Goal: Contribute content

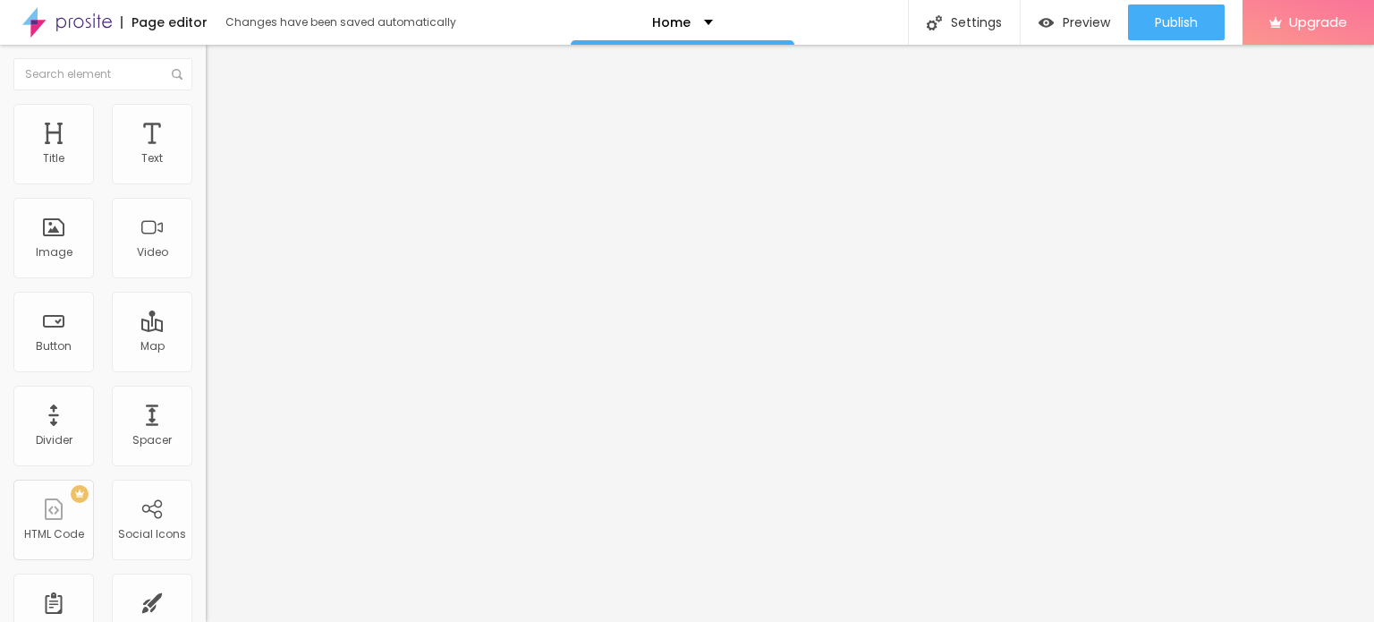
click at [206, 168] on input "Click me" at bounding box center [313, 159] width 215 height 18
paste input "Whatsapp Now 📞 [PHONE_NUMBER]"
type input "Whatsapp Now 📞 [PHONE_NUMBER]"
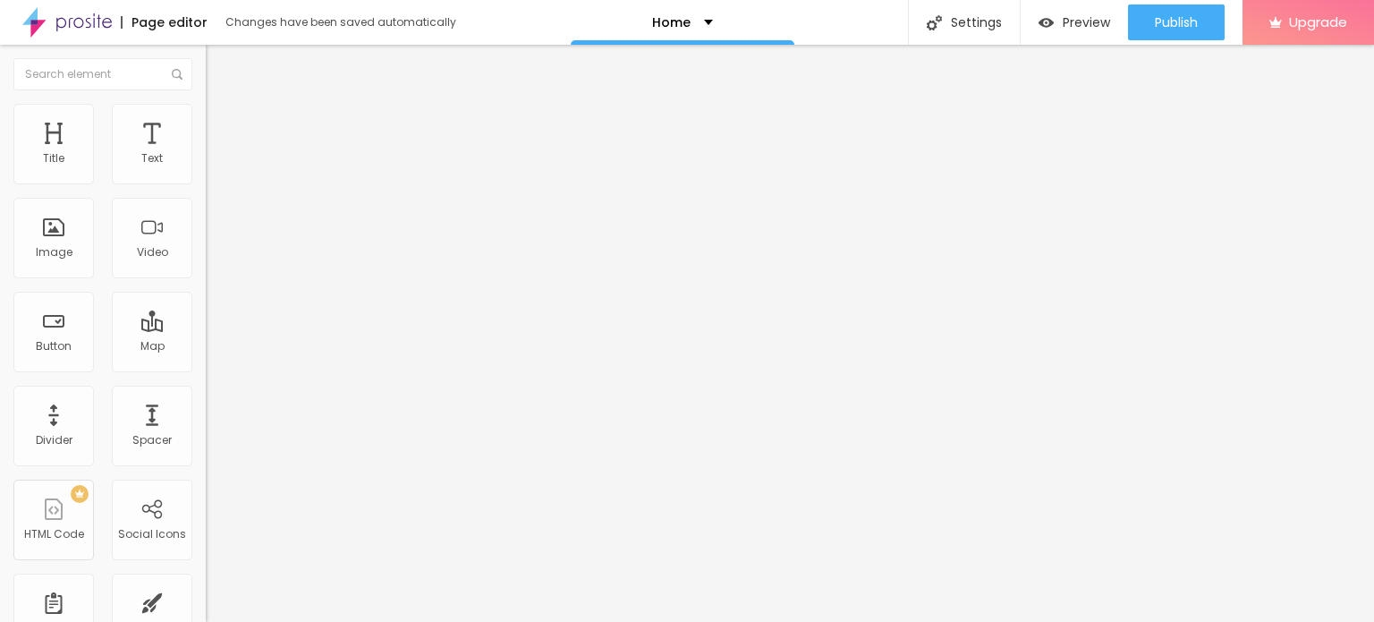
click at [206, 368] on input "https://" at bounding box center [313, 360] width 215 height 18
paste input "[DOMAIN_NAME][URL]"
type input "[URL][DOMAIN_NAME]"
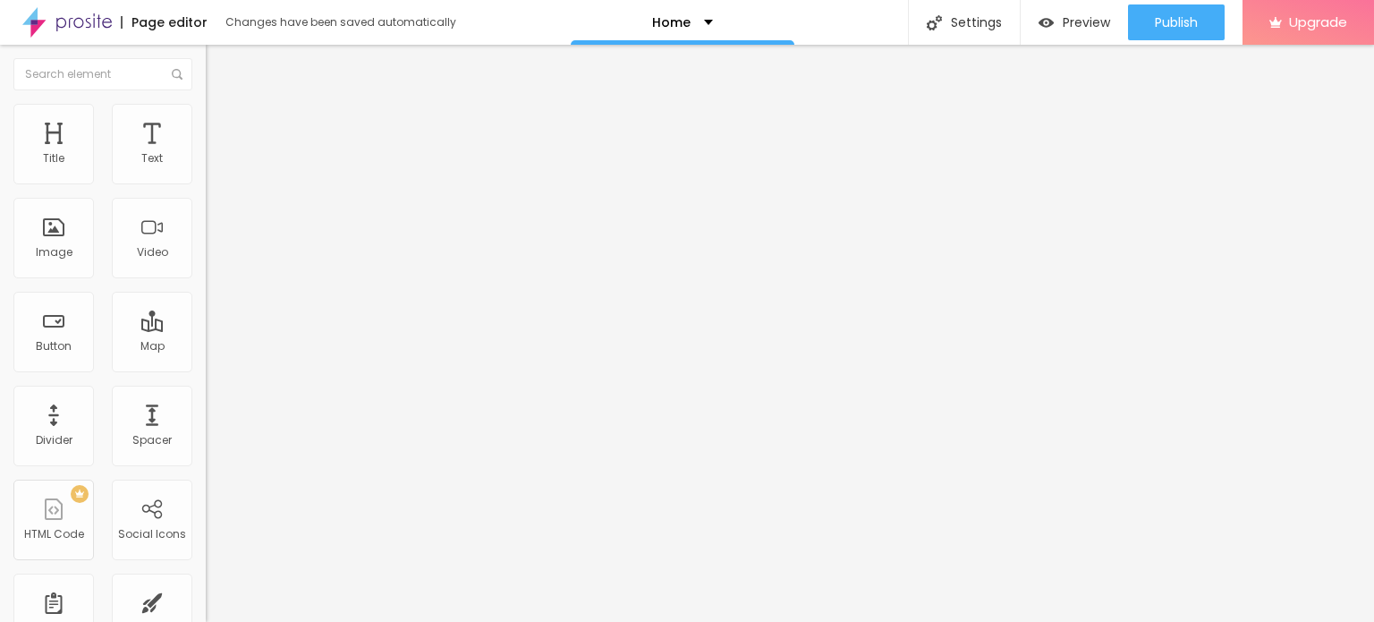
click at [206, 398] on div "Open in new tab" at bounding box center [309, 395] width 206 height 9
click at [206, 154] on span "Add image" at bounding box center [242, 146] width 73 height 15
drag, startPoint x: 239, startPoint y: 257, endPoint x: 204, endPoint y: 257, distance: 34.9
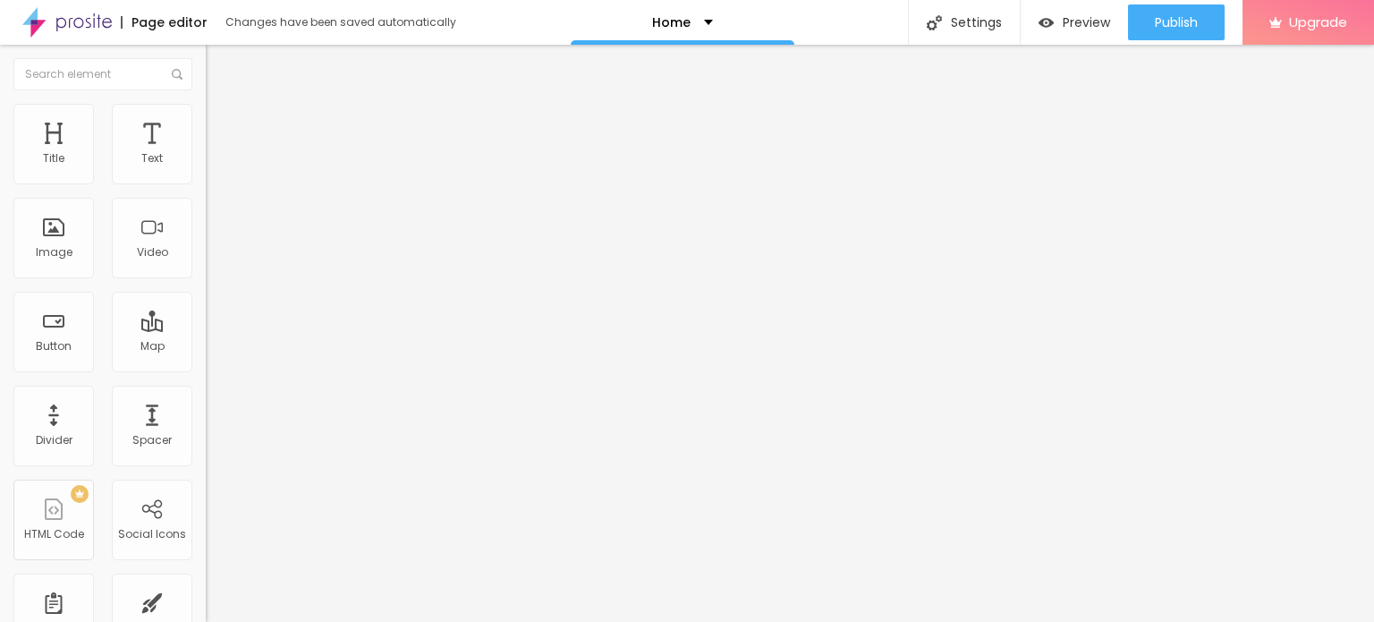
click at [206, 154] on span "Change image" at bounding box center [254, 146] width 96 height 15
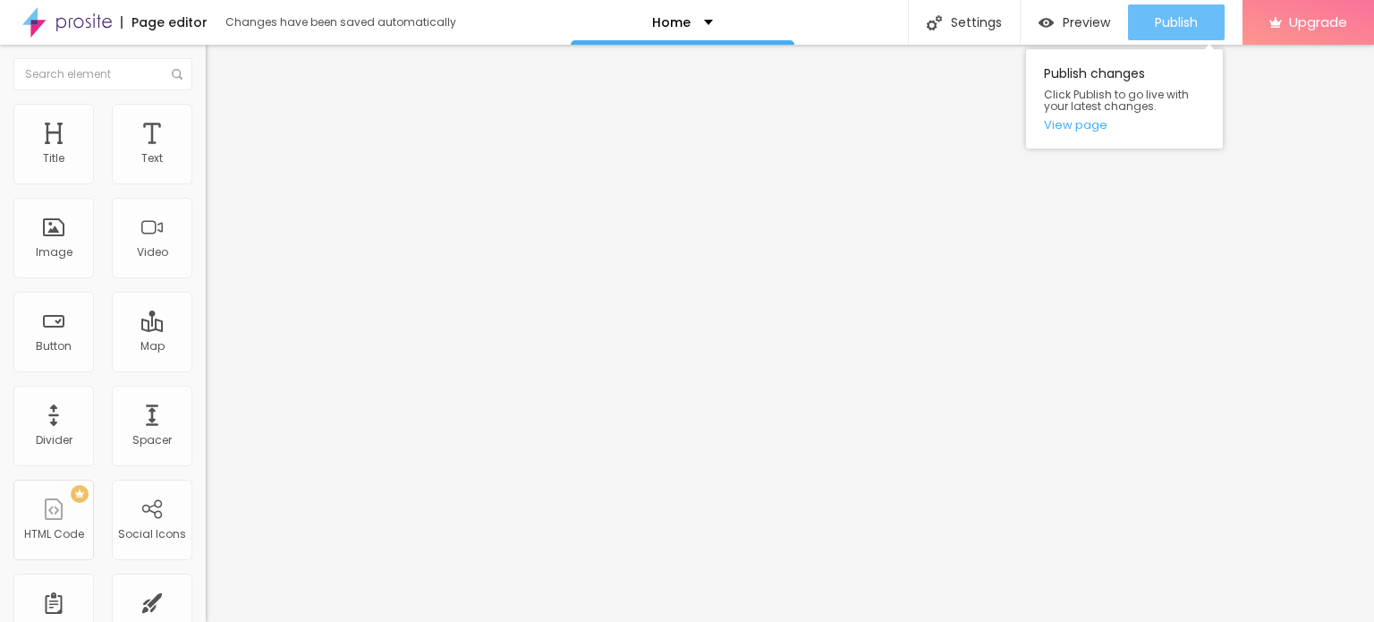
click at [1200, 11] on button "Publish" at bounding box center [1176, 22] width 97 height 36
click at [1058, 130] on link "View page" at bounding box center [1124, 125] width 161 height 12
